Goal: Task Accomplishment & Management: Use online tool/utility

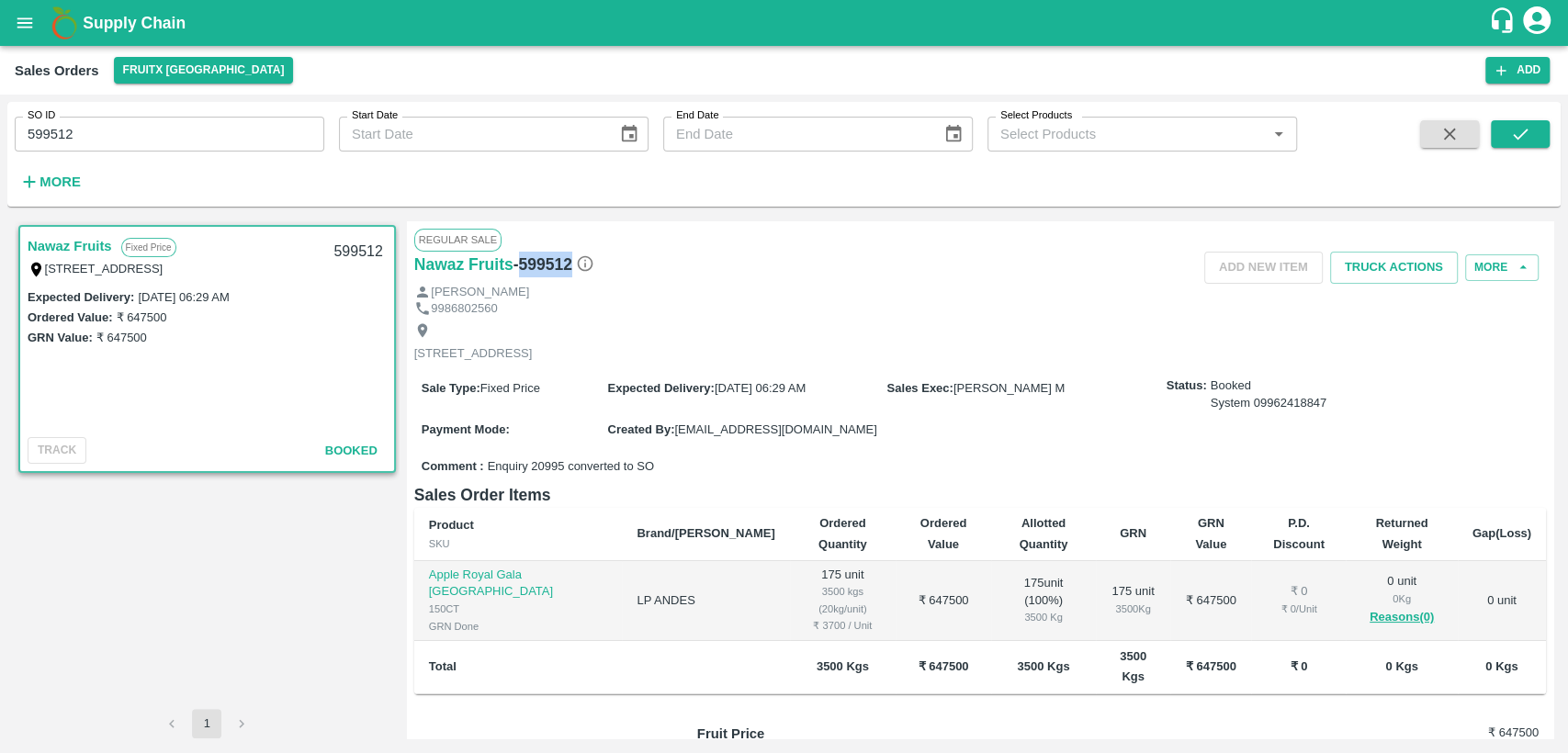
drag, startPoint x: 520, startPoint y: 263, endPoint x: 573, endPoint y: 263, distance: 53.0
click at [573, 263] on h6 "- 599512" at bounding box center [554, 264] width 81 height 26
copy h6 "599512"
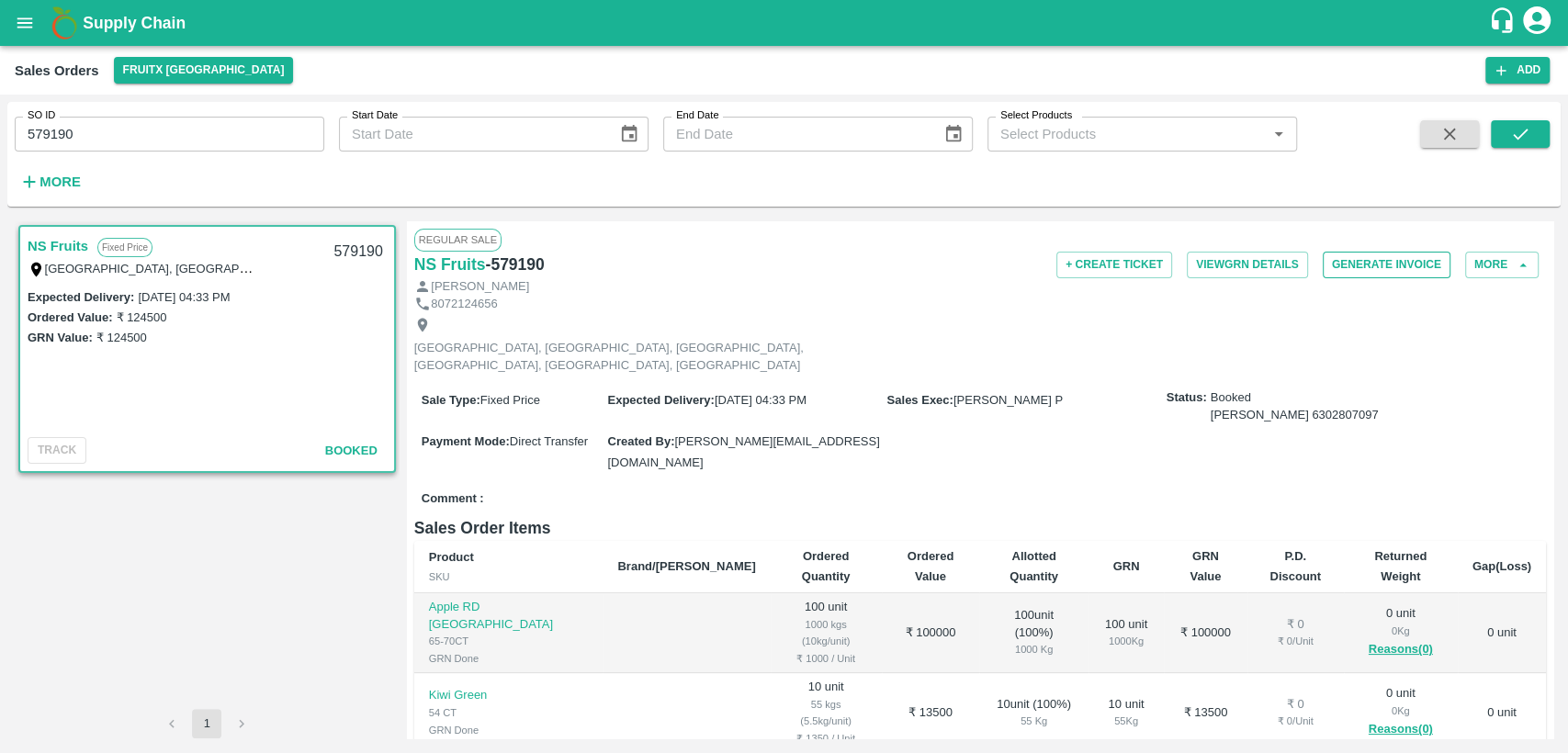
click at [1348, 265] on button "Generate Invoice" at bounding box center [1387, 264] width 128 height 27
